Goal: Task Accomplishment & Management: Complete application form

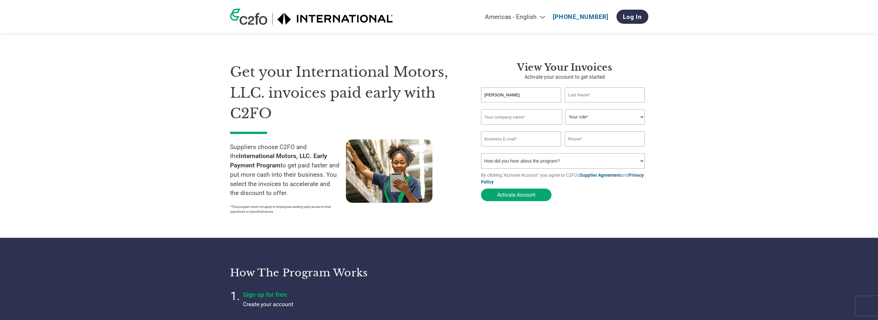
type input "[PERSON_NAME]"
type input "Augoustidis"
type input "Bendix Commercial Vehicle Systems"
click at [585, 119] on select "Your role* CFO Controller Credit Manager Finance Director Treasurer CEO Preside…" at bounding box center [604, 116] width 79 height 15
select select "OTHER"
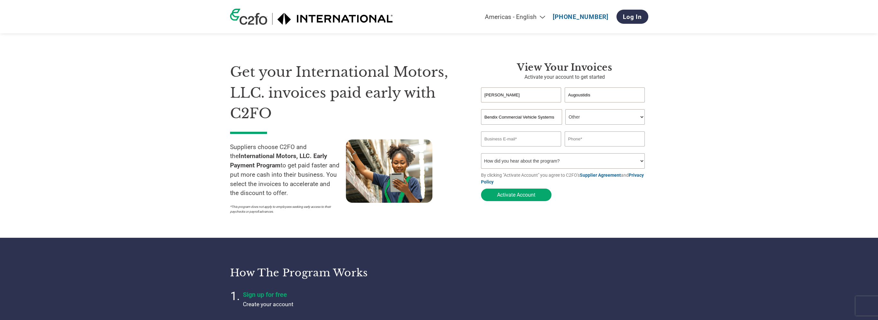
click at [565, 110] on select "Your role* CFO Controller Credit Manager Finance Director Treasurer CEO Preside…" at bounding box center [604, 116] width 79 height 15
click at [504, 143] on input "email" at bounding box center [521, 139] width 80 height 15
type input "[PERSON_NAME][EMAIL_ADDRESS][DOMAIN_NAME]"
type input "[PHONE_NUMBER]"
click at [502, 197] on button "Activate Account" at bounding box center [516, 195] width 70 height 13
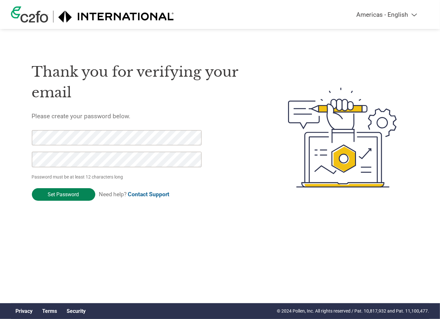
click at [66, 197] on input "Set Password" at bounding box center [63, 194] width 63 height 13
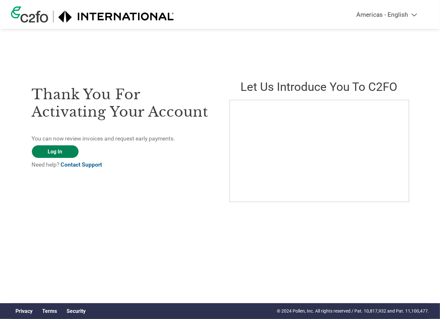
click at [55, 148] on link "Log In" at bounding box center [55, 151] width 47 height 13
